Goal: Transaction & Acquisition: Book appointment/travel/reservation

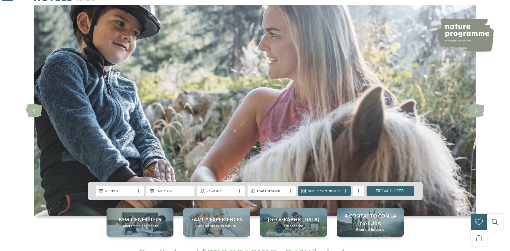
scroll to position [80, 0]
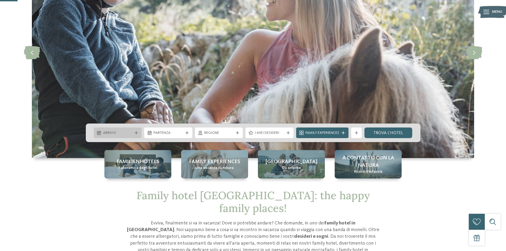
click at [127, 136] on span "Arrivo" at bounding box center [118, 133] width 30 height 5
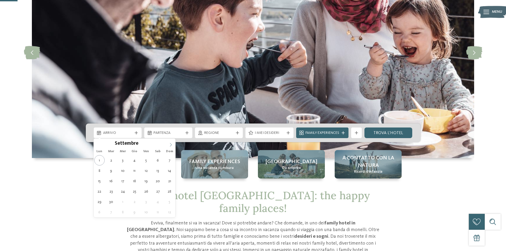
click at [171, 144] on icon at bounding box center [171, 144] width 2 height 3
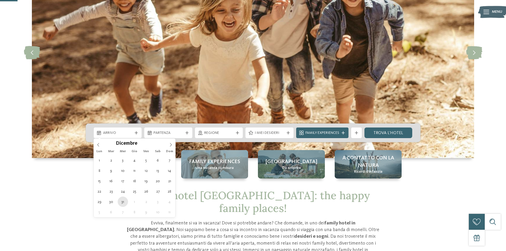
type div "31.12.2025"
type input "****"
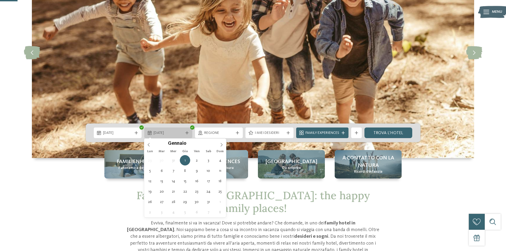
click at [180, 133] on span "01.01.2026" at bounding box center [169, 133] width 30 height 5
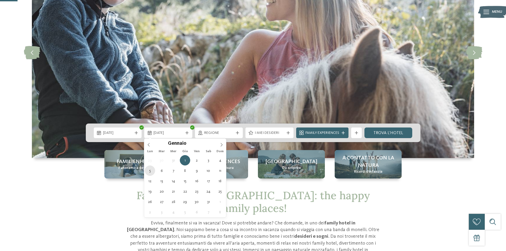
type div "05.01.2026"
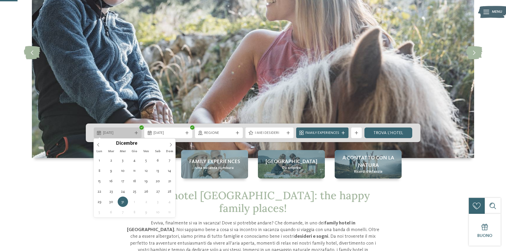
click at [126, 133] on span "31.12.2025" at bounding box center [118, 133] width 30 height 5
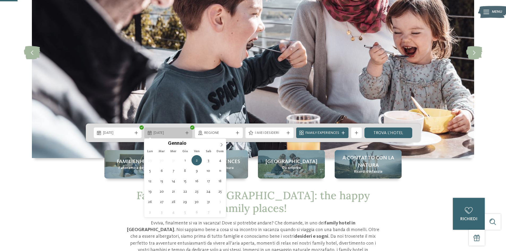
click at [167, 134] on span "02.01.2026" at bounding box center [169, 133] width 30 height 5
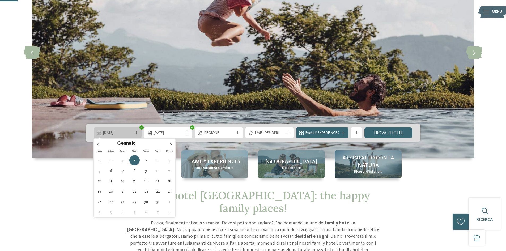
click at [123, 132] on span "01.01.2026" at bounding box center [118, 133] width 30 height 5
type div "31.12.2025"
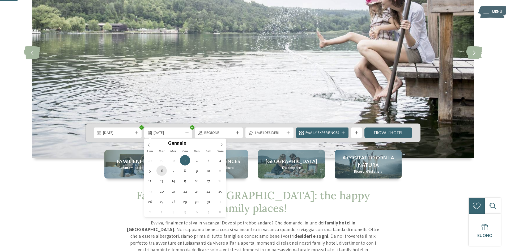
type div "06.01.2026"
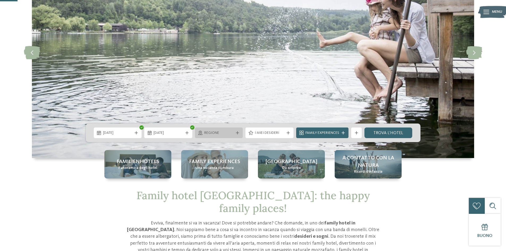
click at [229, 128] on div "Regione" at bounding box center [219, 133] width 48 height 11
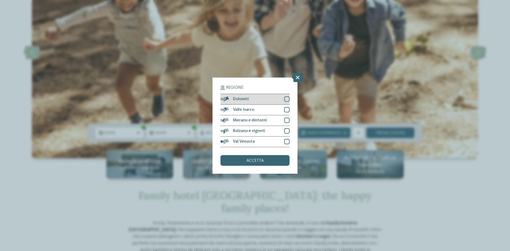
click at [288, 102] on div at bounding box center [286, 99] width 5 height 5
click at [288, 109] on div at bounding box center [286, 109] width 5 height 5
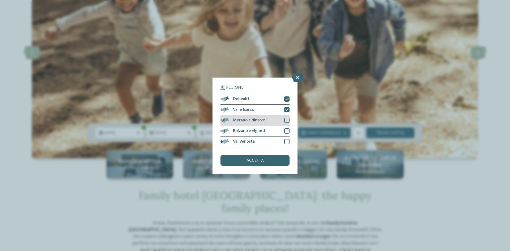
click at [286, 119] on div at bounding box center [286, 120] width 5 height 5
click at [287, 128] on div "Bolzano e vigneti" at bounding box center [255, 131] width 69 height 11
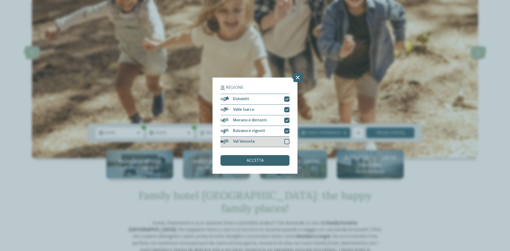
click at [288, 142] on div at bounding box center [286, 141] width 5 height 5
click at [272, 160] on div "accetta" at bounding box center [255, 160] width 69 height 11
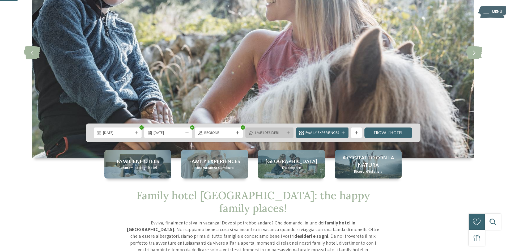
click at [276, 133] on span "I miei desideri" at bounding box center [270, 133] width 30 height 5
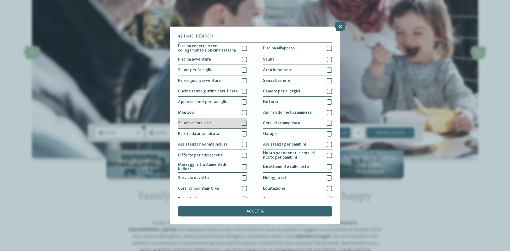
scroll to position [0, 0]
click at [244, 48] on div at bounding box center [244, 48] width 5 height 5
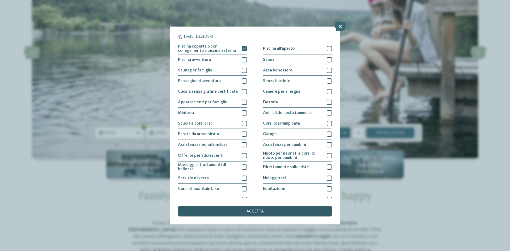
click at [265, 209] on div "accetta" at bounding box center [255, 211] width 154 height 11
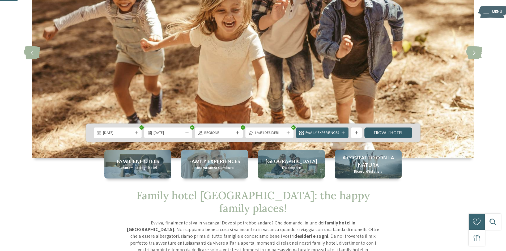
click at [383, 130] on link "trova l’hotel" at bounding box center [389, 133] width 48 height 11
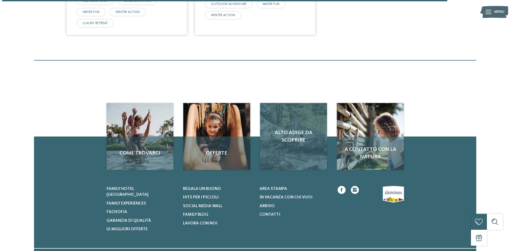
scroll to position [1065, 0]
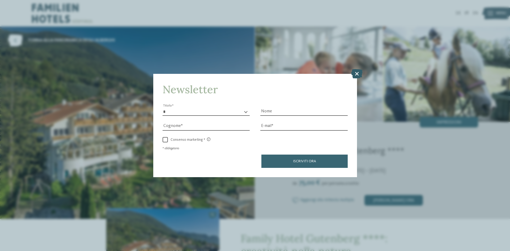
click at [357, 72] on icon at bounding box center [356, 73] width 11 height 9
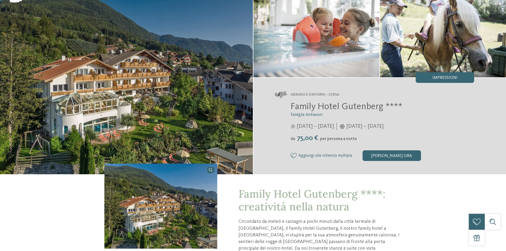
scroll to position [133, 0]
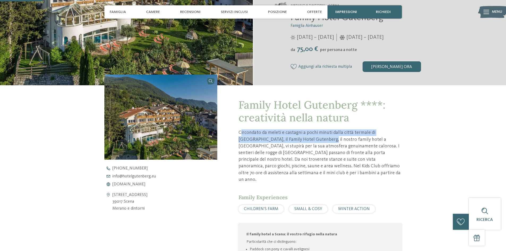
drag, startPoint x: 241, startPoint y: 135, endPoint x: 305, endPoint y: 136, distance: 64.4
click at [305, 136] on p "Circondato da meleti e castagni a pochi minuti dalla città termale di Merano, i…" at bounding box center [320, 156] width 163 height 54
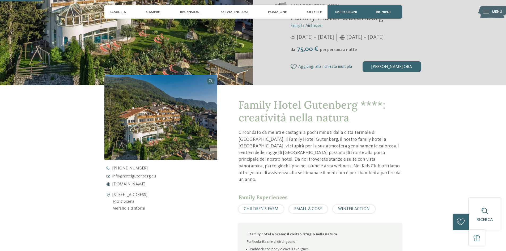
click at [326, 147] on p "Circondato da meleti e castagni a pochi minuti dalla città termale di Merano, i…" at bounding box center [320, 156] width 163 height 54
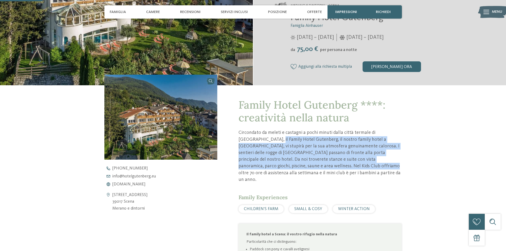
drag, startPoint x: 255, startPoint y: 140, endPoint x: 317, endPoint y: 166, distance: 67.4
click at [317, 166] on p "Circondato da meleti e castagni a pochi minuti dalla città termale di Merano, i…" at bounding box center [320, 156] width 163 height 54
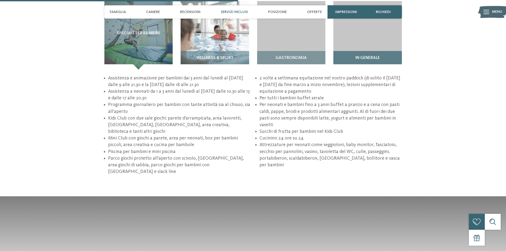
scroll to position [744, 0]
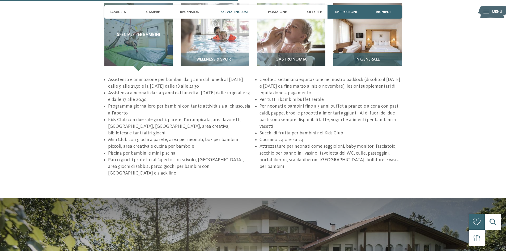
click at [372, 53] on div "In generale" at bounding box center [368, 62] width 69 height 19
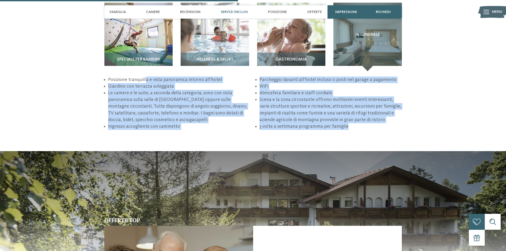
drag, startPoint x: 158, startPoint y: 77, endPoint x: 362, endPoint y: 118, distance: 208.1
click at [362, 118] on ul "Posizione tranquilla e vista panoramica intorno all’hotel Giardino con terrazza…" at bounding box center [253, 104] width 298 height 54
click at [323, 108] on li "Scena e la zona circostante offrono moltissimi eventi interessanti, varie strut…" at bounding box center [331, 110] width 142 height 27
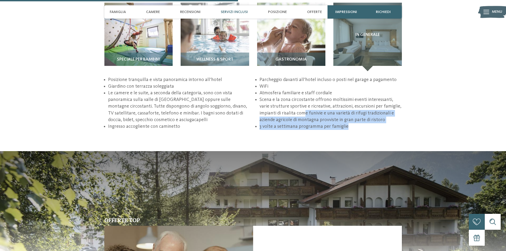
drag, startPoint x: 318, startPoint y: 106, endPoint x: 377, endPoint y: 119, distance: 60.3
click at [377, 119] on ul "Posizione tranquilla e vista panoramica intorno all’hotel Giardino con terrazza…" at bounding box center [253, 104] width 298 height 54
click at [376, 123] on li "3 volte a settimana programma per famiglie" at bounding box center [331, 126] width 142 height 7
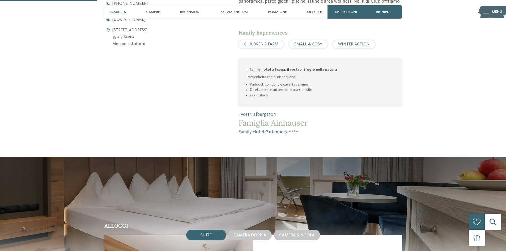
scroll to position [319, 0]
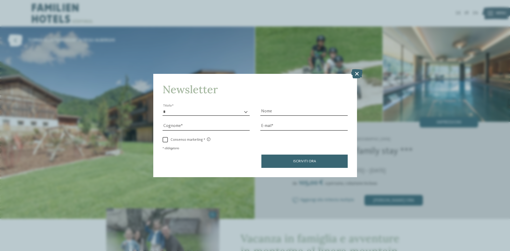
click at [357, 72] on icon at bounding box center [356, 73] width 11 height 9
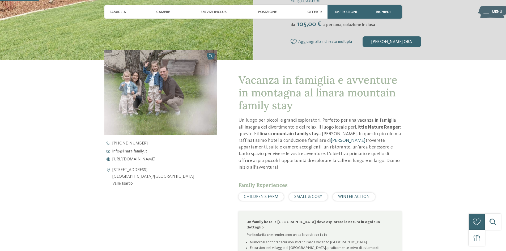
scroll to position [160, 0]
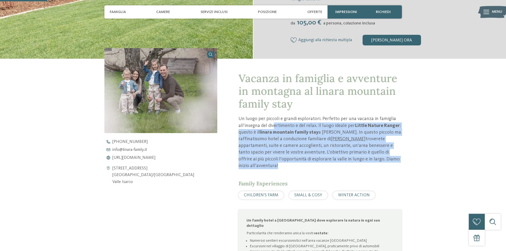
drag, startPoint x: 273, startPoint y: 126, endPoint x: 364, endPoint y: 160, distance: 97.3
click at [364, 160] on p "Un luogo per piccoli e grandi esploratori. Perfetto per una vacanza in famiglia…" at bounding box center [320, 143] width 163 height 54
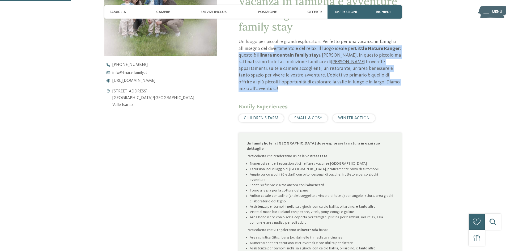
scroll to position [239, 0]
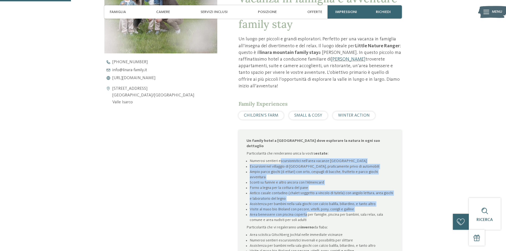
drag, startPoint x: 282, startPoint y: 150, endPoint x: 305, endPoint y: 197, distance: 53.1
click at [305, 197] on ul "Numerosi sentieri escursionistici nell’area vacanze Rio Pusteria Escursioni nel…" at bounding box center [320, 190] width 147 height 64
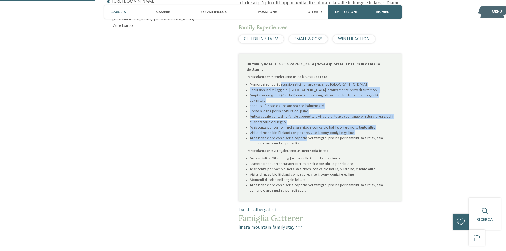
scroll to position [319, 0]
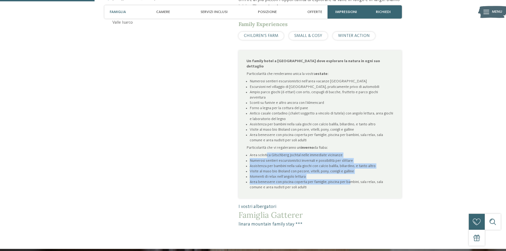
drag, startPoint x: 267, startPoint y: 138, endPoint x: 348, endPoint y: 163, distance: 84.8
click at [348, 163] on ul "Area sciistica Gitschberg Jochtal nelle immediate vicinanze Numerosi sentieri e…" at bounding box center [320, 171] width 147 height 37
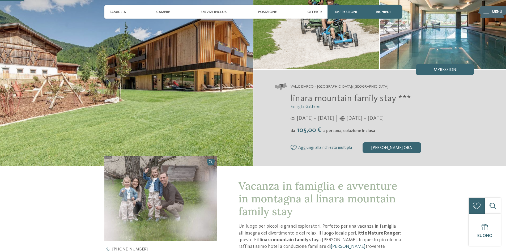
scroll to position [27, 0]
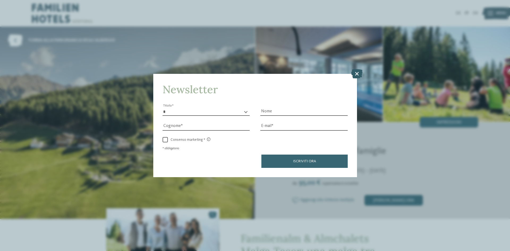
click at [355, 73] on icon at bounding box center [356, 73] width 11 height 9
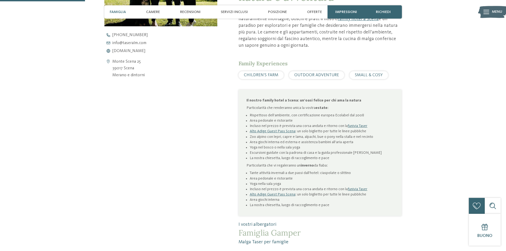
scroll to position [346, 0]
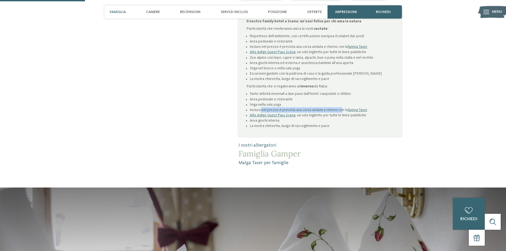
drag, startPoint x: 261, startPoint y: 103, endPoint x: 342, endPoint y: 103, distance: 81.6
click at [342, 107] on li "Incluso nel prezzo è prevista una corsa andata e ritorno con la funivia Taser" at bounding box center [322, 109] width 144 height 5
click at [331, 113] on li "Alto Adige Guest Pass Scena : un solo biglietto per tutte le linee pubbliche" at bounding box center [322, 115] width 144 height 5
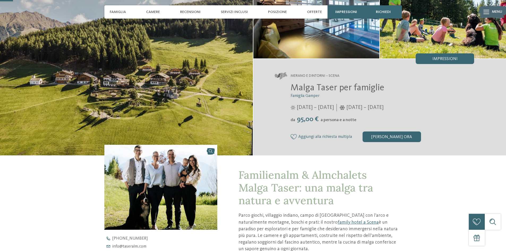
scroll to position [53, 0]
